Goal: Information Seeking & Learning: Learn about a topic

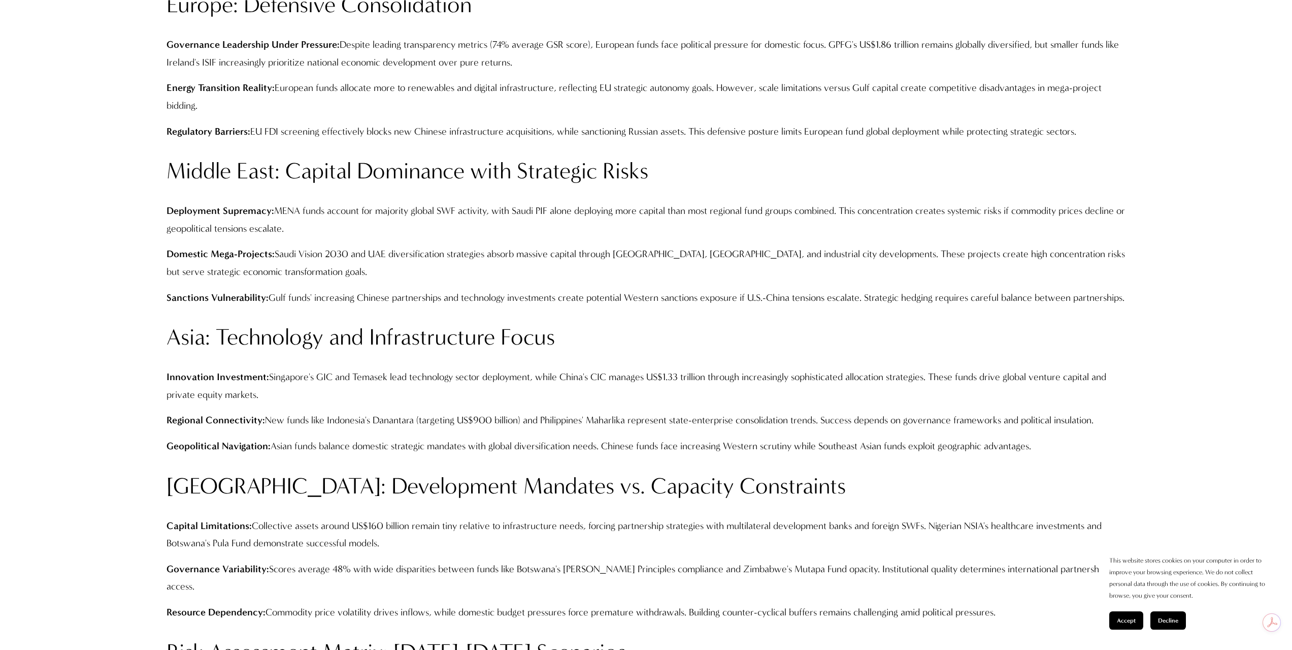
scroll to position [1727, 0]
click at [1124, 619] on span "Accept" at bounding box center [1126, 620] width 19 height 7
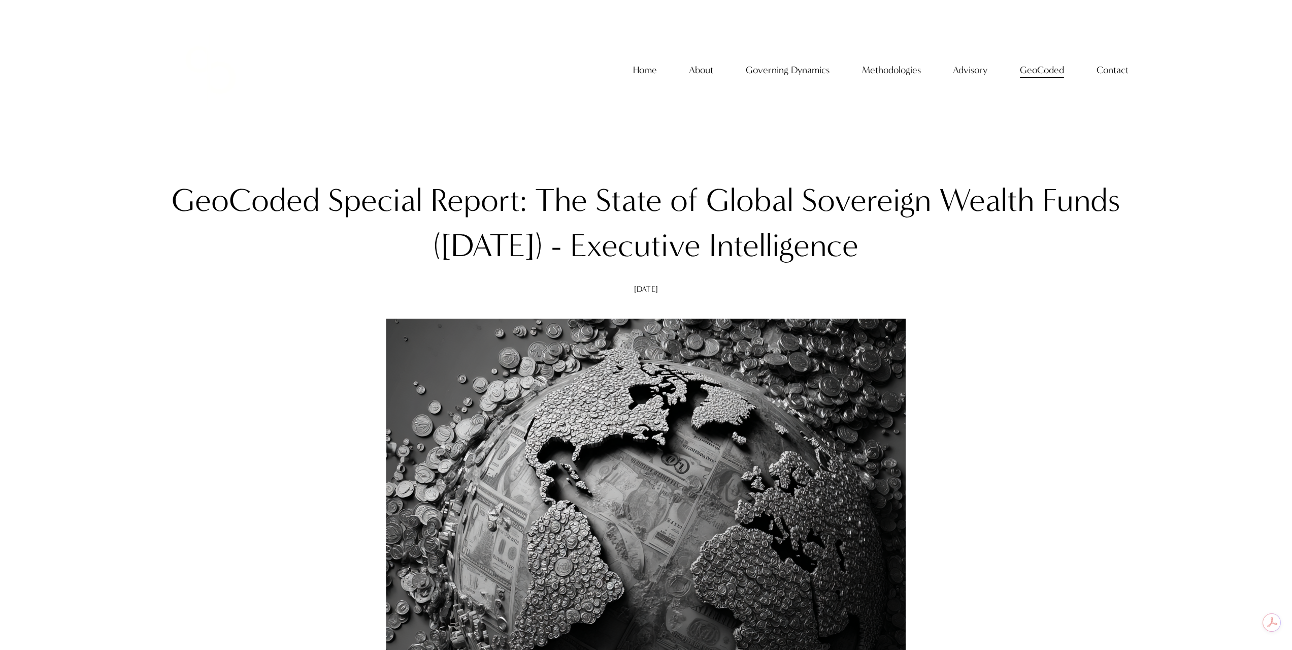
scroll to position [0, 0]
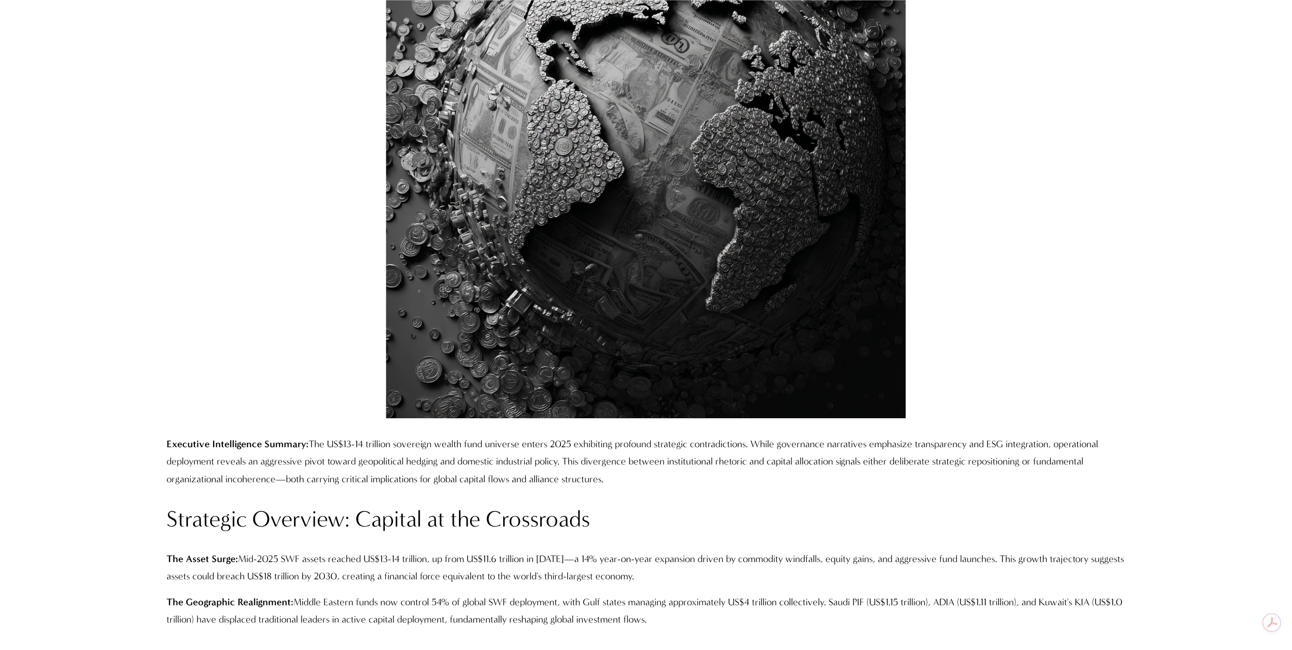
scroll to position [660, 0]
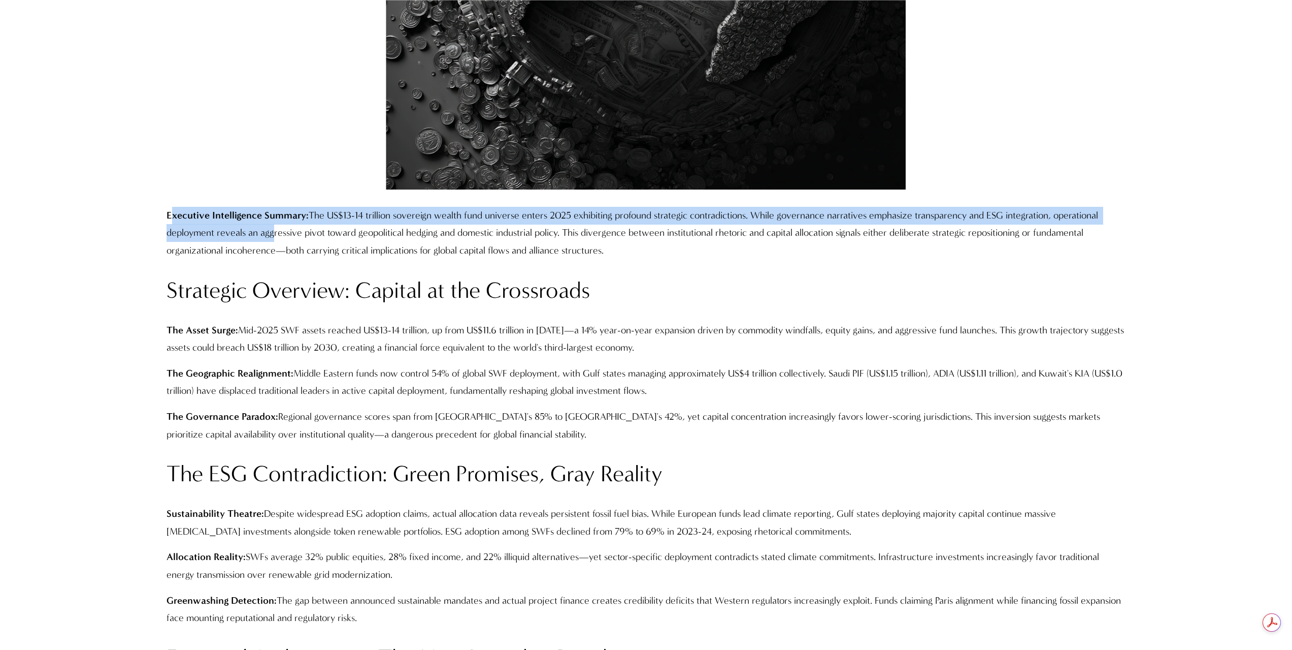
drag, startPoint x: 170, startPoint y: 215, endPoint x: 346, endPoint y: 268, distance: 184.0
click at [271, 225] on p "Executive Intelligence Summary: The US$13-14 trillion sovereign wealth fund uni…" at bounding box center [647, 233] width 960 height 53
copy p "xecutive Intelligence Summary: The US$13-14 trillion sovereign wealth fund univ…"
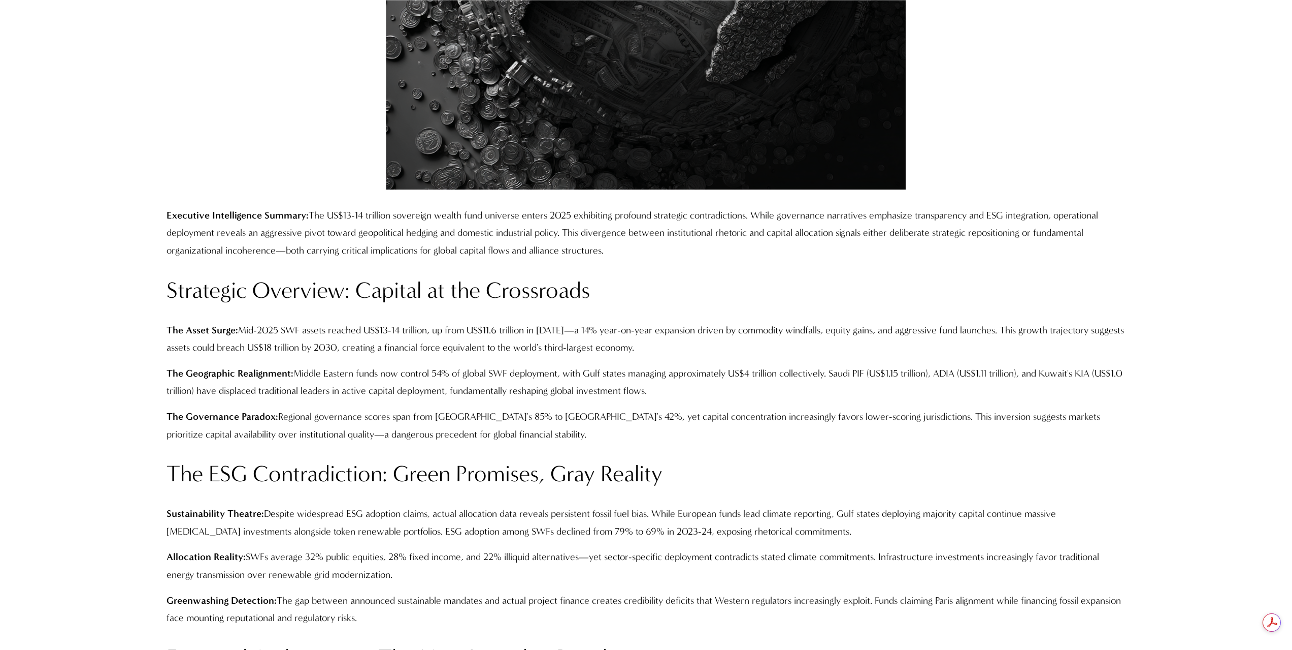
click at [447, 287] on h2 "Strategic Overview: Capital at the Crossroads" at bounding box center [647, 290] width 960 height 29
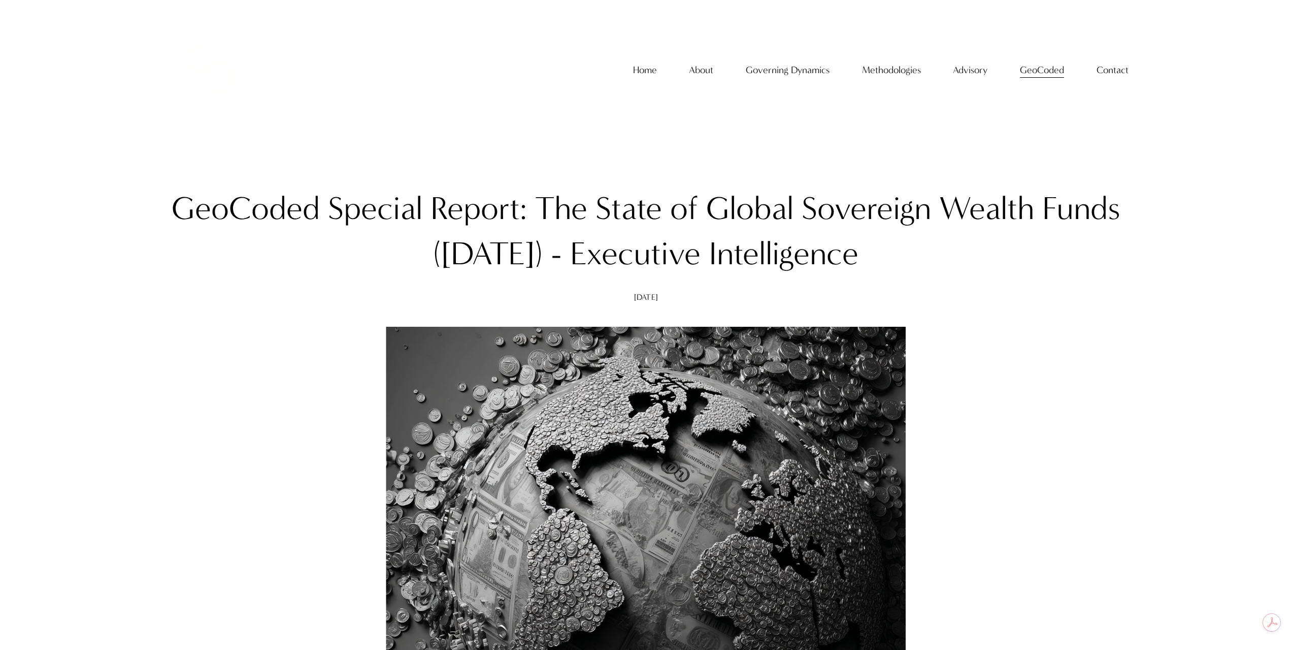
scroll to position [0, 0]
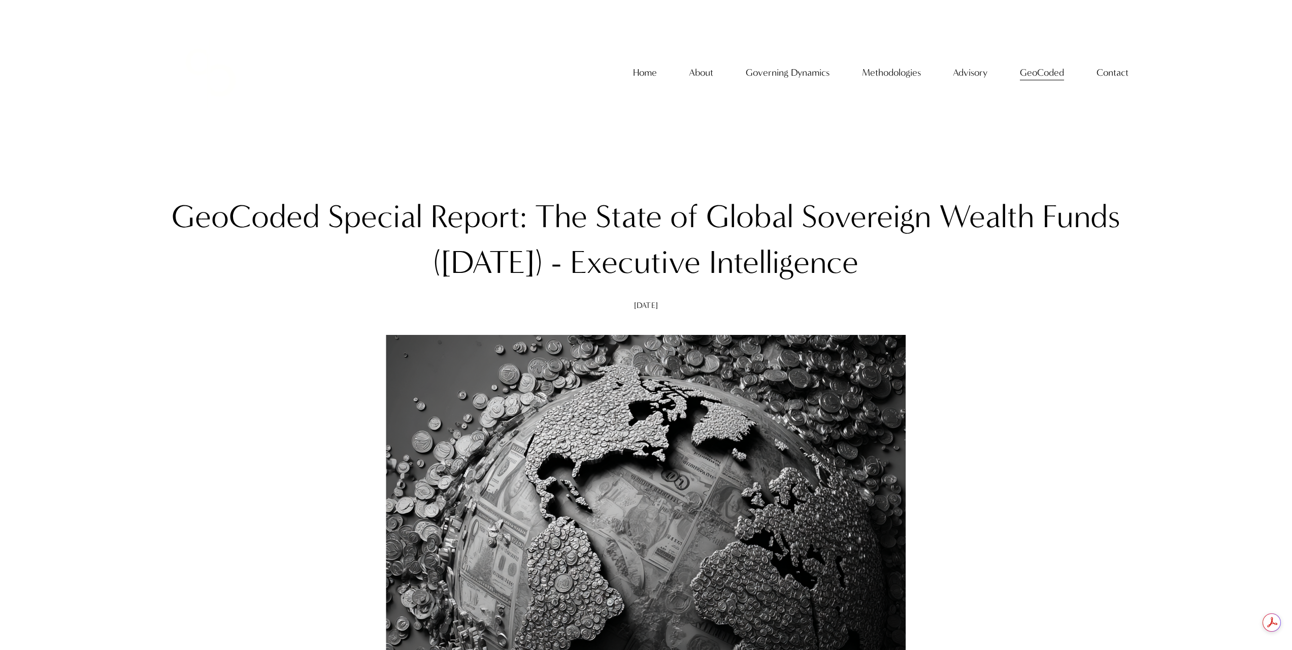
drag, startPoint x: 1194, startPoint y: 353, endPoint x: 1178, endPoint y: 359, distance: 17.2
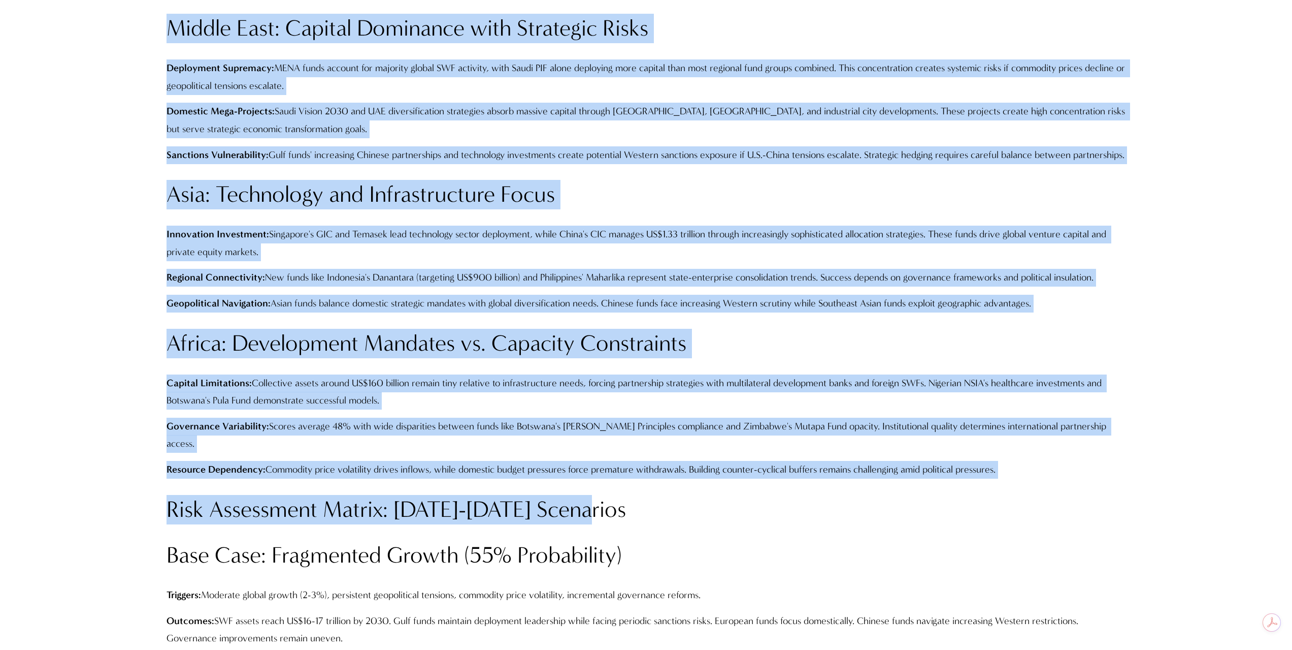
scroll to position [1879, 0]
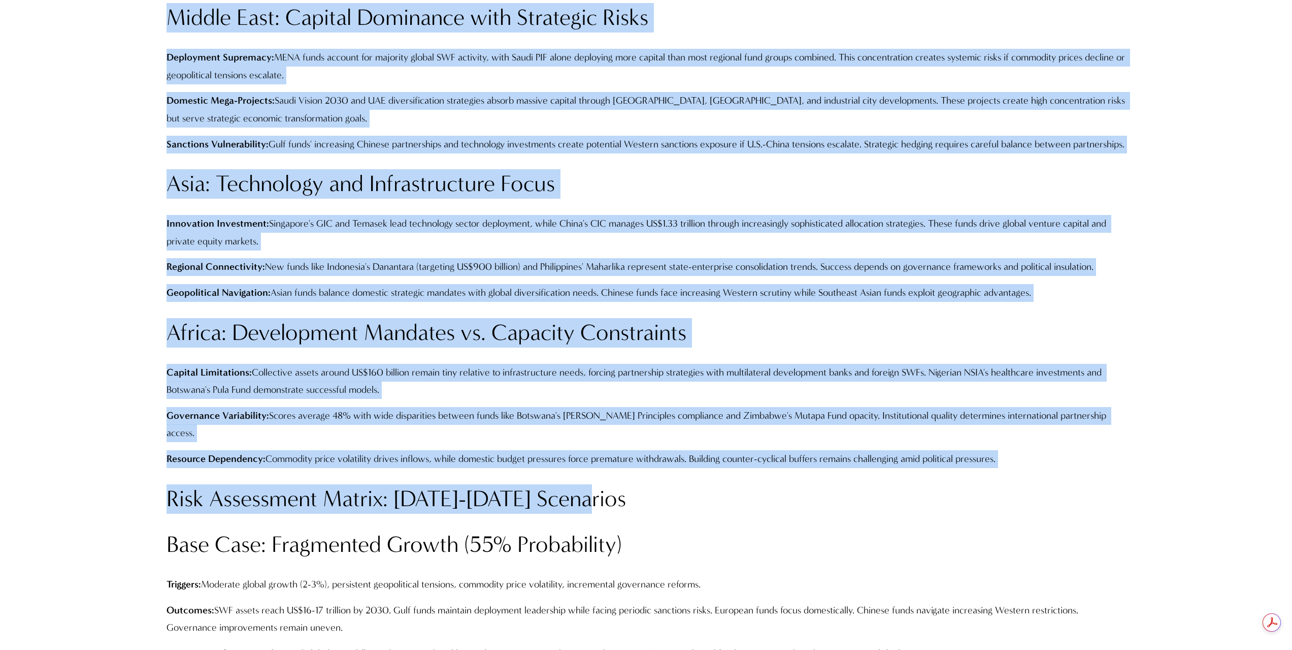
drag, startPoint x: 168, startPoint y: 214, endPoint x: 1090, endPoint y: 442, distance: 950.0
click at [1090, 442] on div "Executive Intelligence Summary: The US$13-14 trillion sovereign wealth fund uni…" at bounding box center [647, 530] width 960 height 3085
copy div "Loremipsu Dolorsitamet Consect: Adi EL$39-57 seddoeiu temporinc utlabo etdo mag…"
